Goal: Task Accomplishment & Management: Use online tool/utility

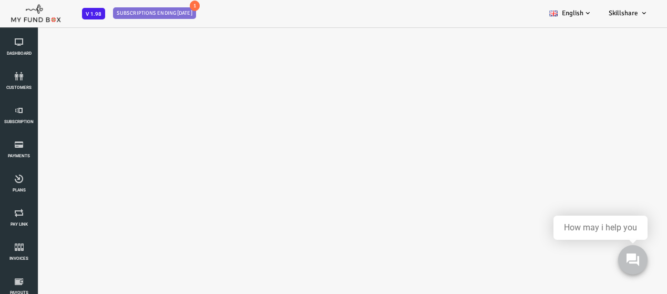
select select "100"
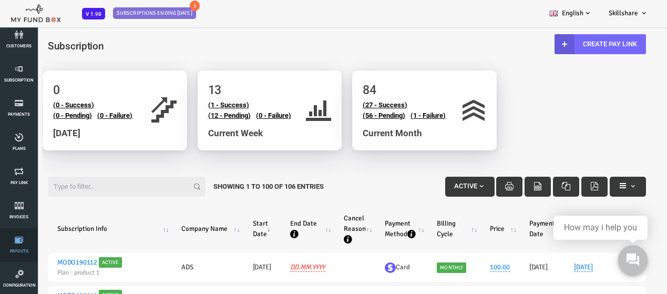
scroll to position [53, 0]
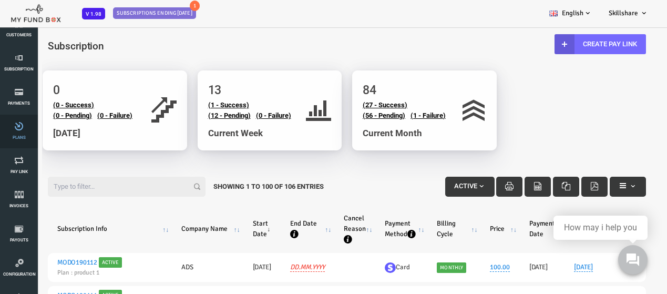
click at [17, 141] on link "Plans" at bounding box center [19, 132] width 32 height 34
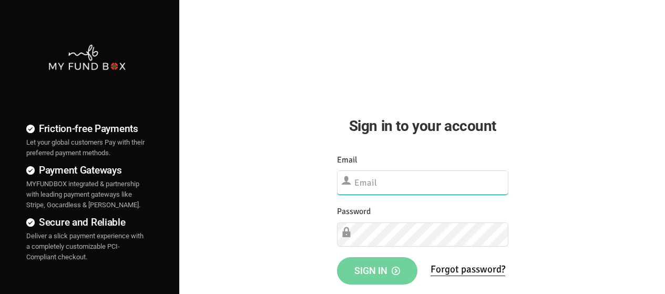
click at [445, 181] on input "text" at bounding box center [422, 182] width 171 height 24
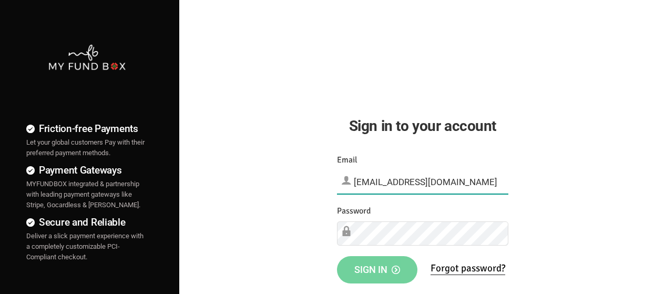
type input "[EMAIL_ADDRESS][DOMAIN_NAME]"
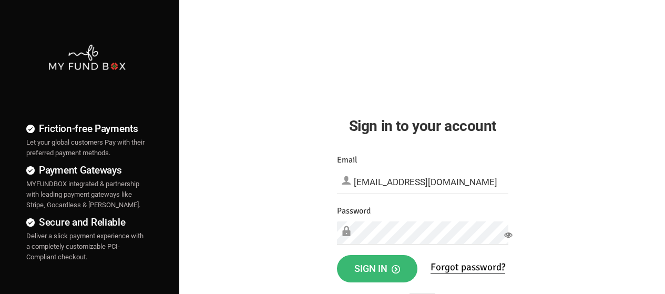
click at [383, 273] on span "Sign in" at bounding box center [377, 268] width 46 height 11
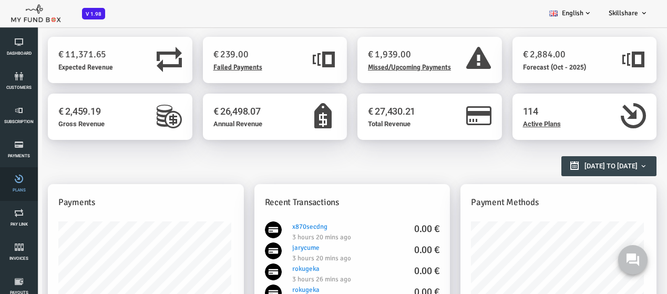
click at [0, 0] on span "Plans" at bounding box center [0, 0] width 0 height 0
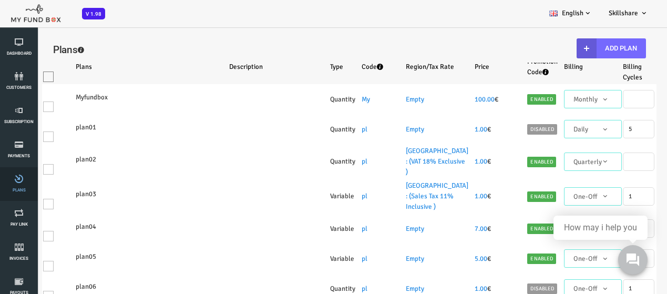
select select "100"
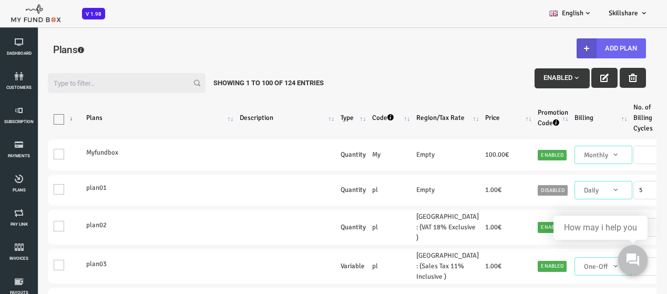
click at [595, 53] on button "Add Plan" at bounding box center [584, 48] width 69 height 20
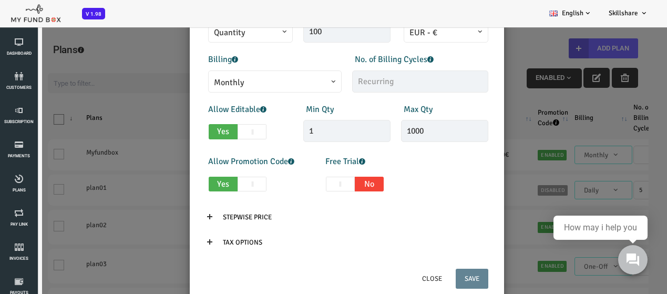
scroll to position [223, 0]
click at [397, 281] on button "Close" at bounding box center [405, 278] width 38 height 20
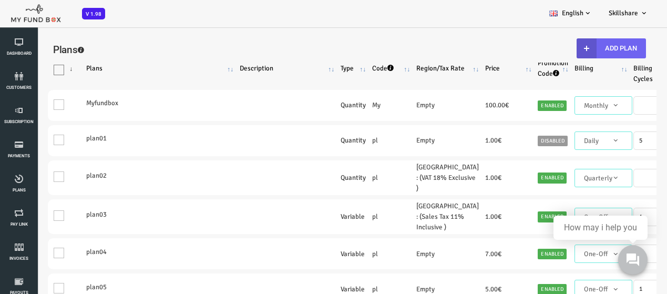
scroll to position [0, 0]
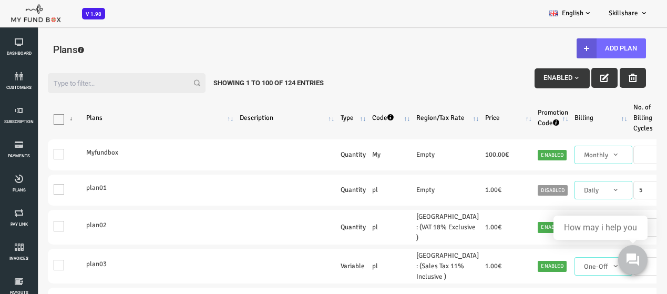
click at [110, 83] on input "Filter:" at bounding box center [100, 83] width 158 height 20
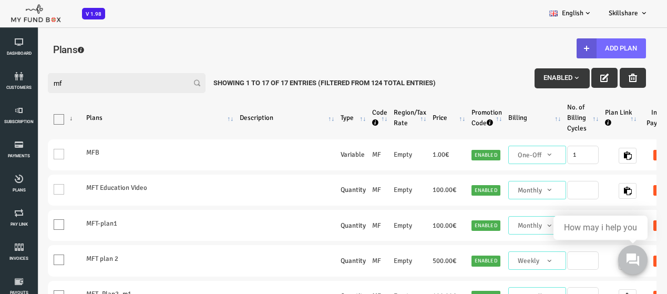
type input "m"
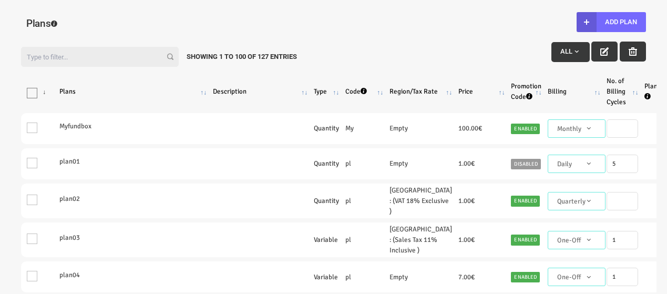
select select "100"
click at [631, 14] on button "Add Plan" at bounding box center [611, 22] width 69 height 20
type input "100"
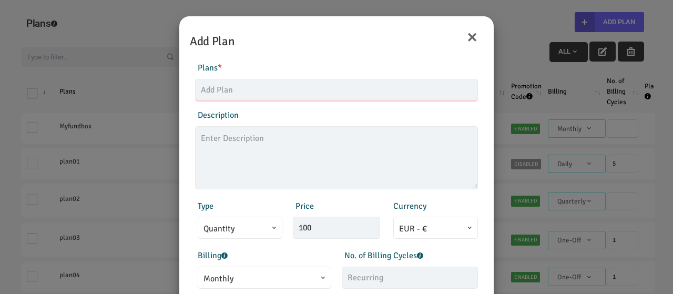
click at [308, 83] on input "text" at bounding box center [336, 90] width 283 height 22
type input "MFT_PLAN_5"
click at [261, 142] on textarea at bounding box center [336, 157] width 283 height 63
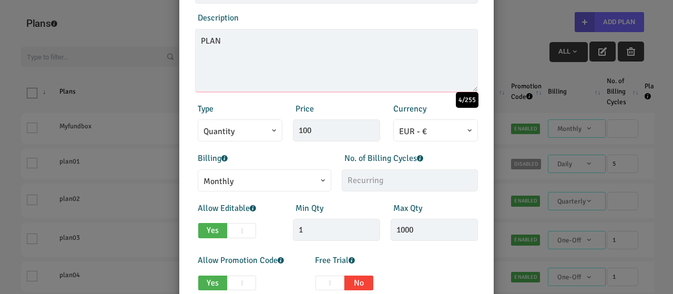
scroll to position [105, 0]
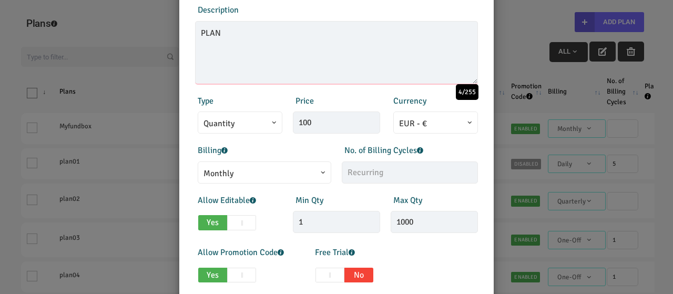
type textarea "PLAN"
click at [328, 132] on input "100" at bounding box center [336, 122] width 87 height 22
type input "1"
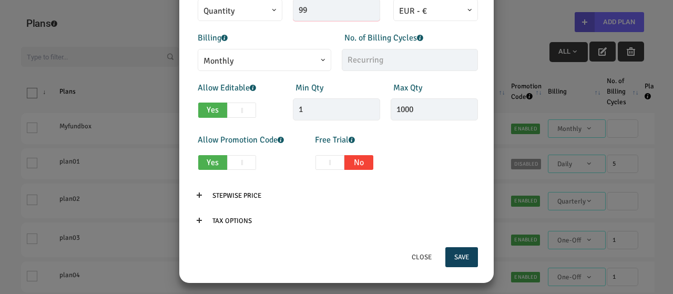
scroll to position [223, 0]
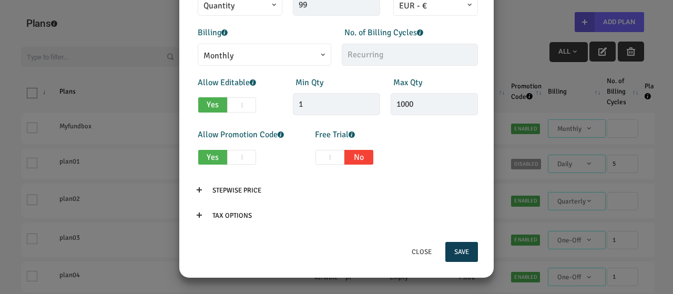
type input "99.00"
click at [464, 252] on button "Save" at bounding box center [461, 252] width 33 height 20
